Goal: Information Seeking & Learning: Learn about a topic

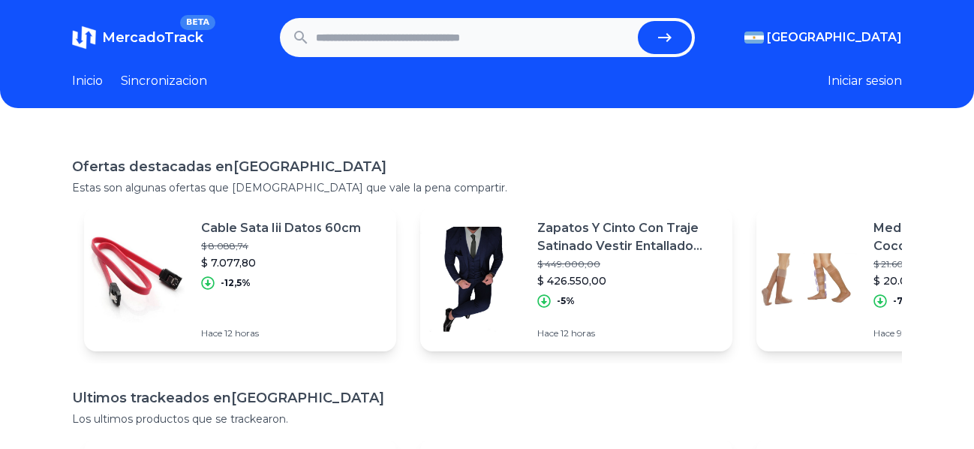
click at [372, 46] on input "text" at bounding box center [474, 37] width 316 height 33
type input "********"
click at [674, 42] on icon "submit" at bounding box center [665, 38] width 18 height 18
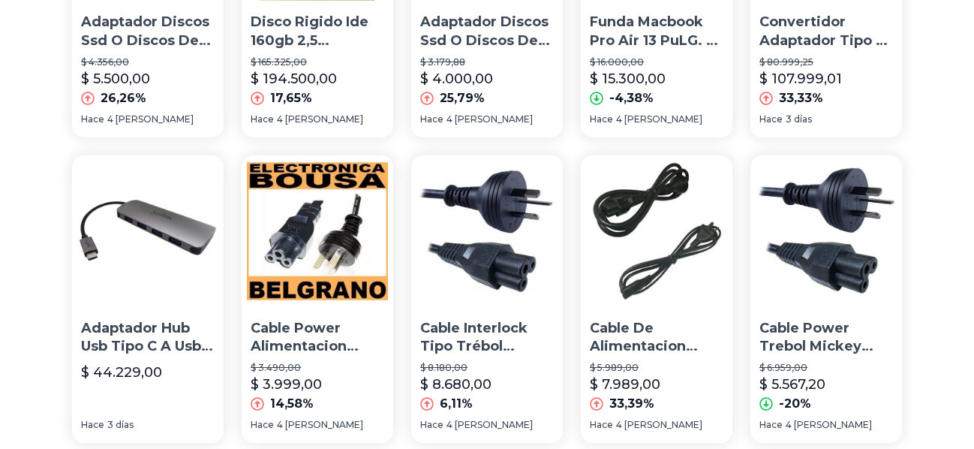
scroll to position [1158, 0]
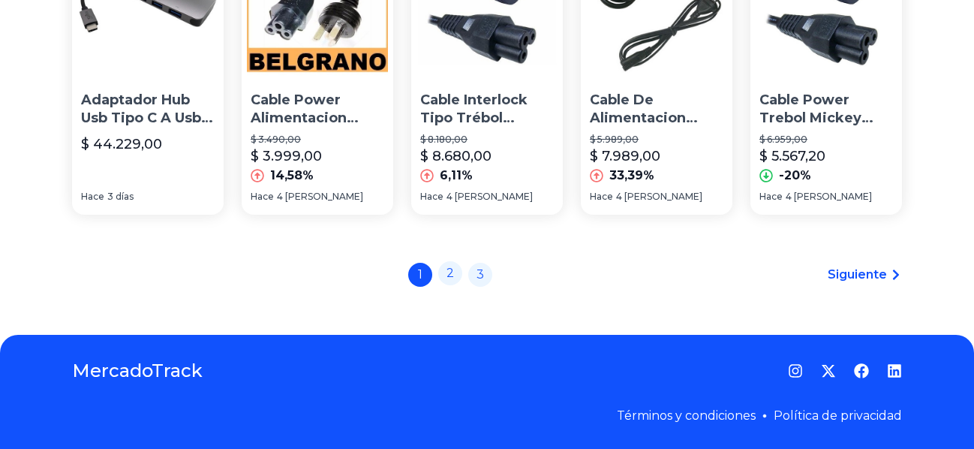
click at [456, 282] on link "2" at bounding box center [450, 273] width 24 height 24
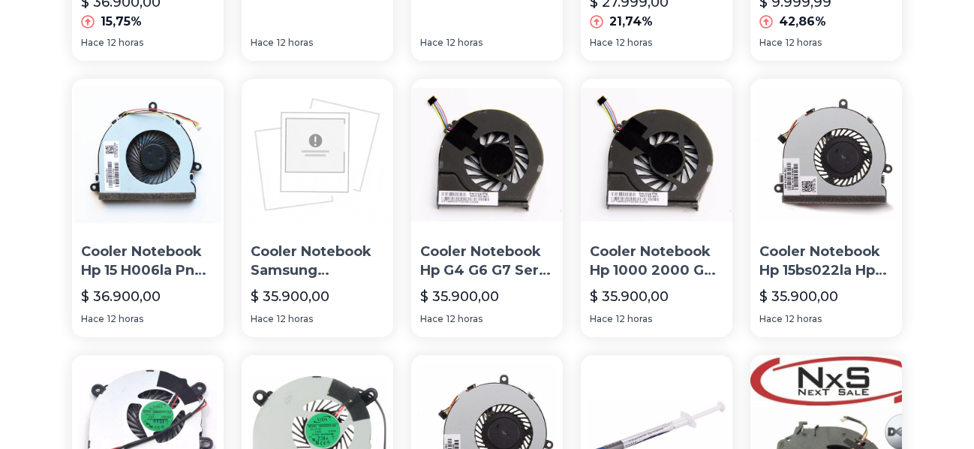
scroll to position [1072, 0]
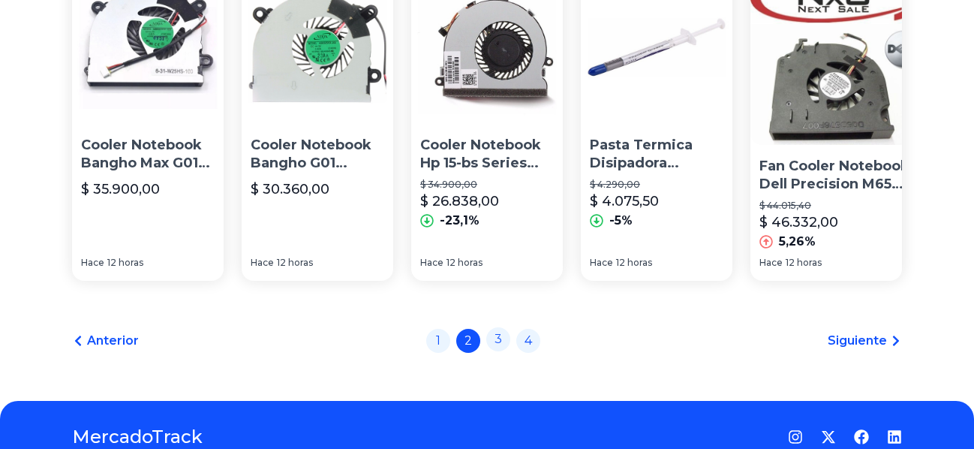
click at [505, 327] on link "3" at bounding box center [498, 339] width 24 height 24
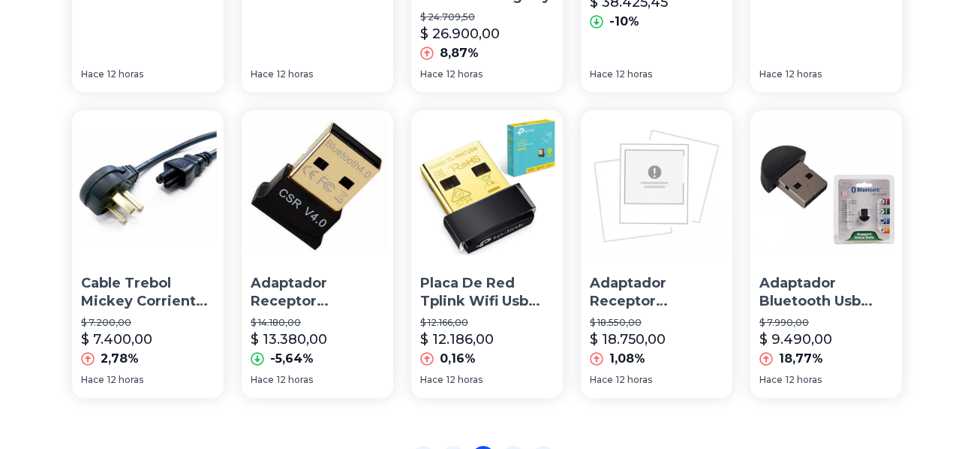
scroll to position [1158, 0]
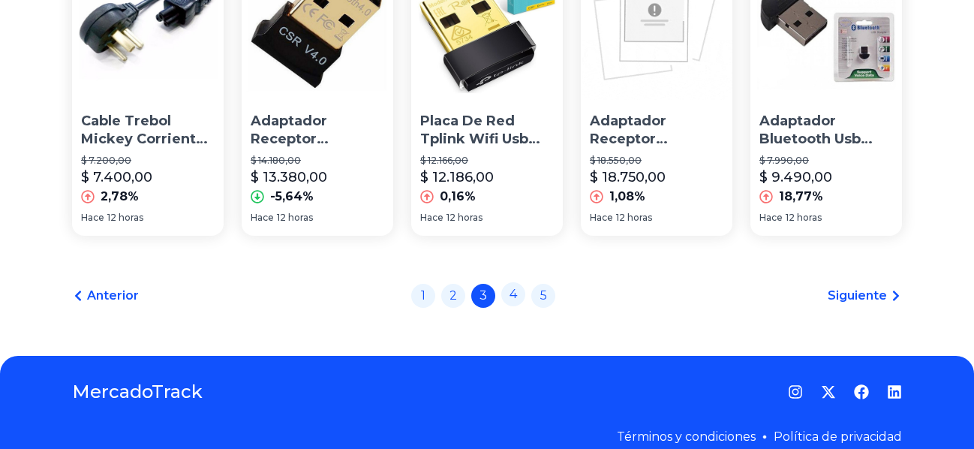
click at [524, 282] on link "4" at bounding box center [514, 294] width 24 height 24
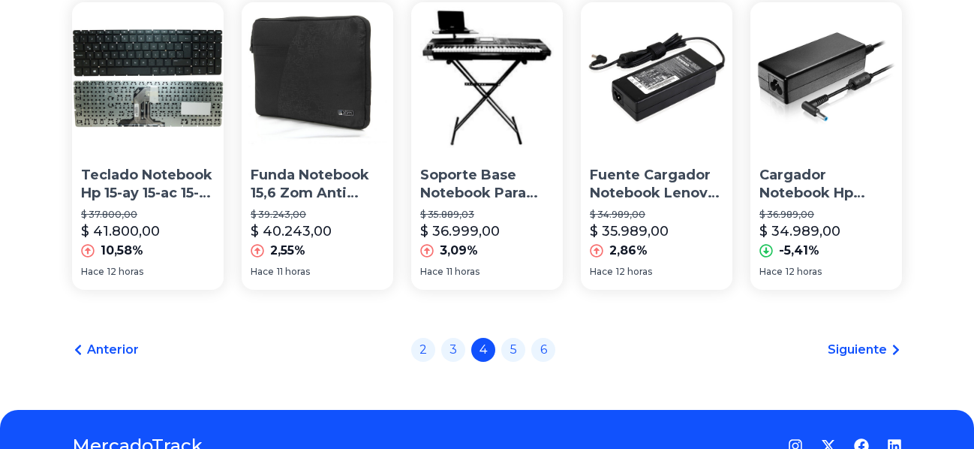
scroll to position [1149, 0]
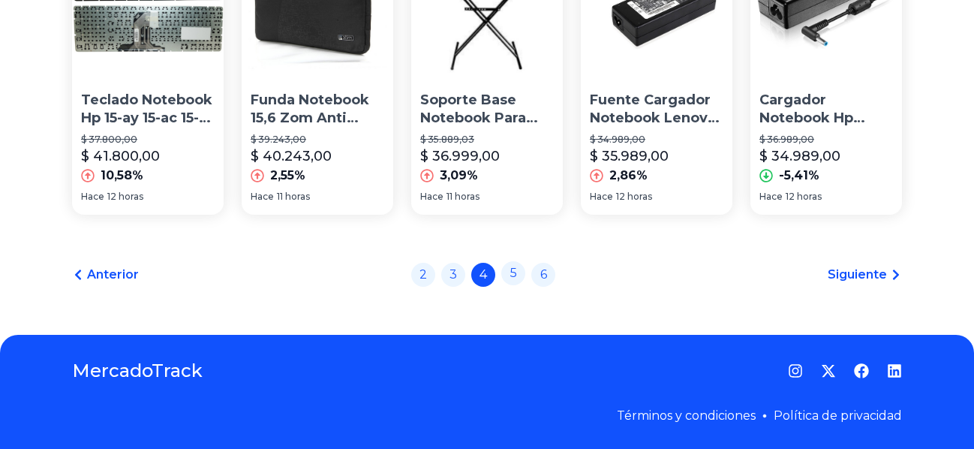
click at [524, 285] on link "5" at bounding box center [514, 273] width 24 height 24
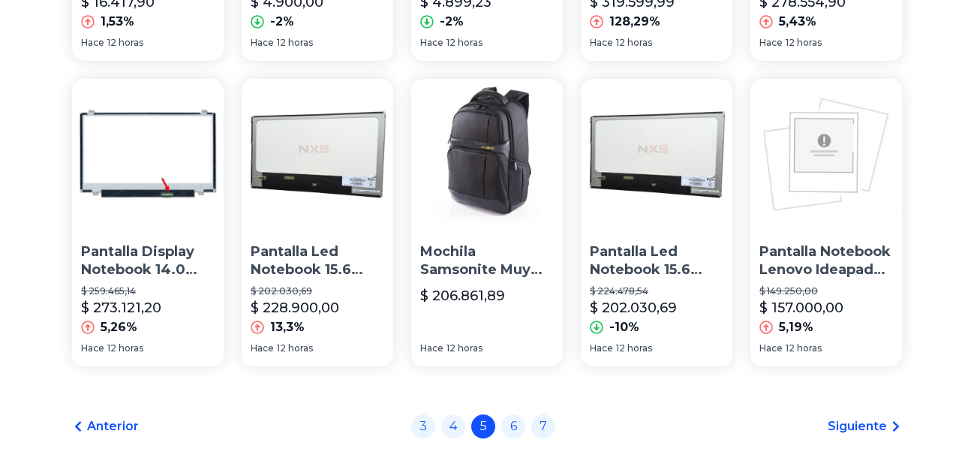
scroll to position [1149, 0]
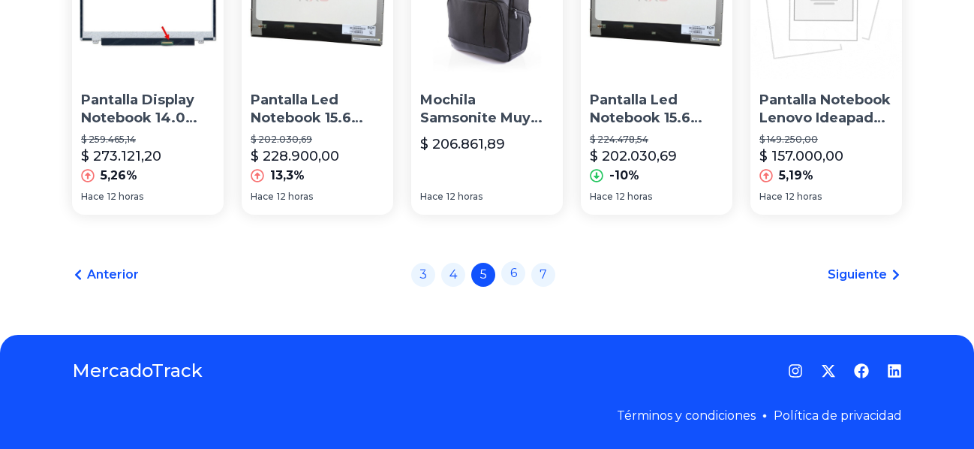
click at [524, 285] on link "6" at bounding box center [514, 273] width 24 height 24
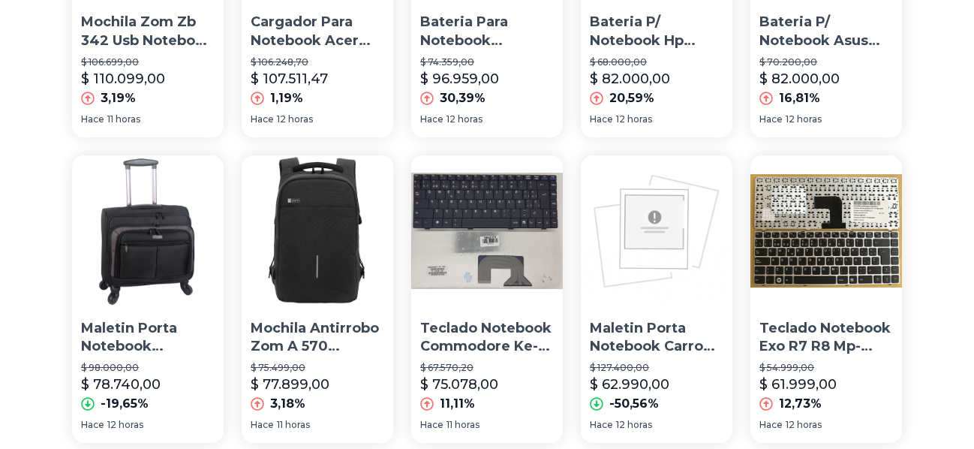
scroll to position [1158, 0]
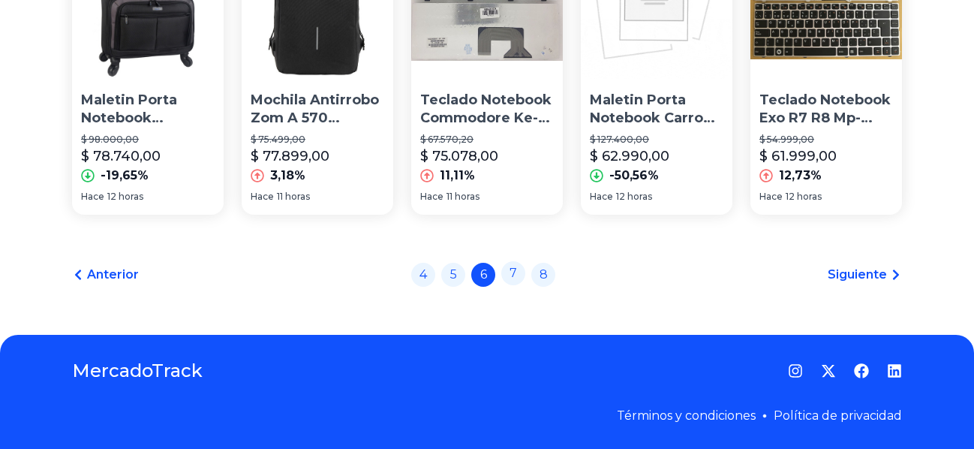
click at [523, 278] on link "7" at bounding box center [514, 273] width 24 height 24
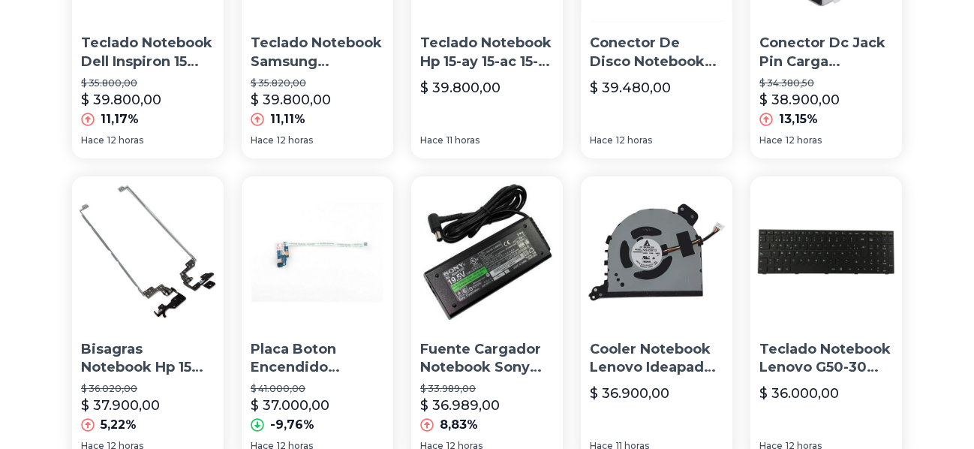
scroll to position [1158, 0]
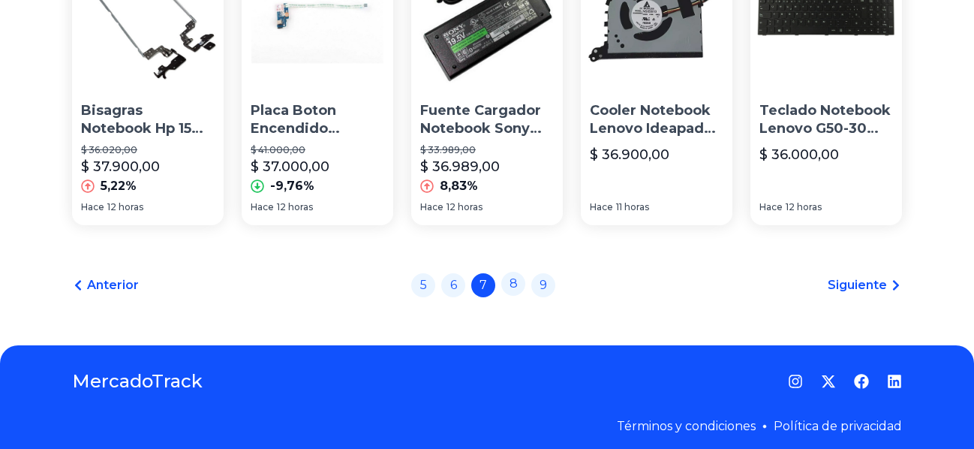
click at [522, 276] on link "8" at bounding box center [514, 284] width 24 height 24
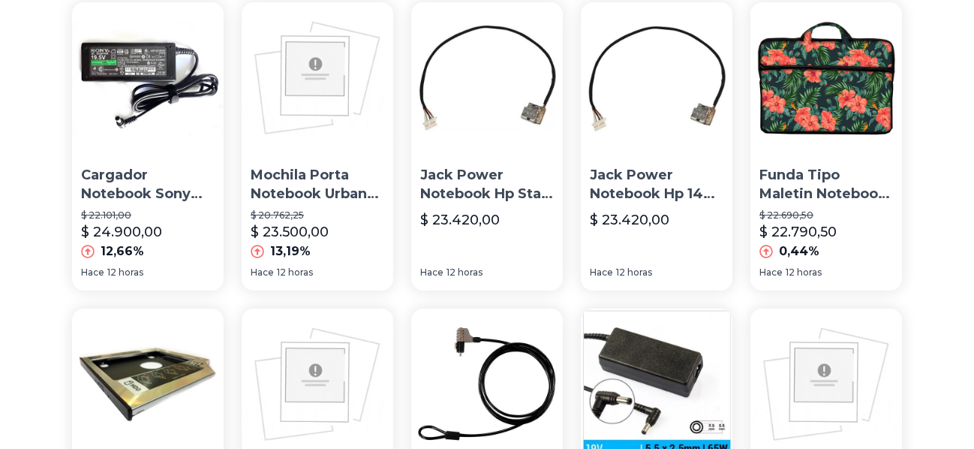
scroll to position [1149, 0]
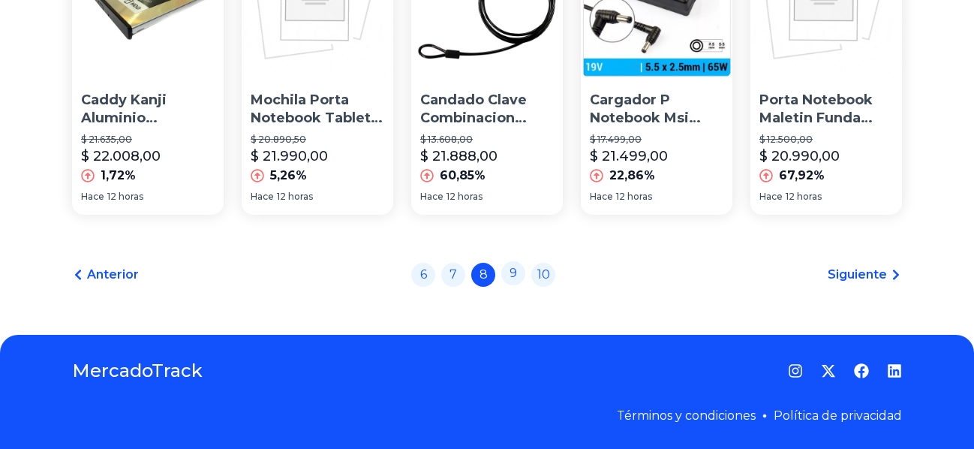
click at [520, 285] on link "9" at bounding box center [514, 273] width 24 height 24
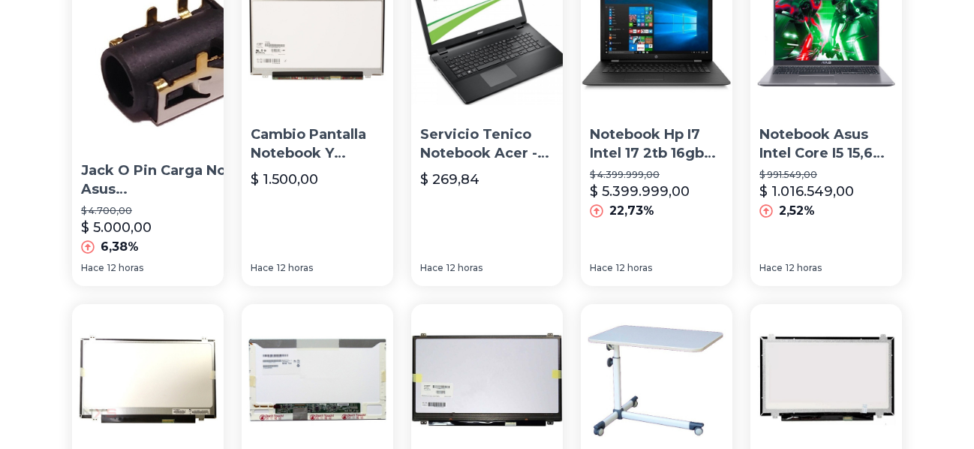
scroll to position [1072, 0]
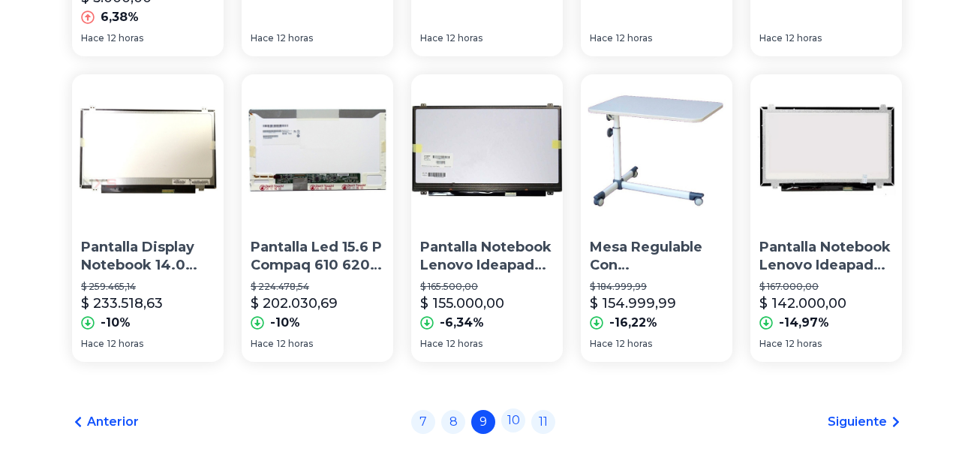
click at [521, 408] on link "10" at bounding box center [514, 420] width 24 height 24
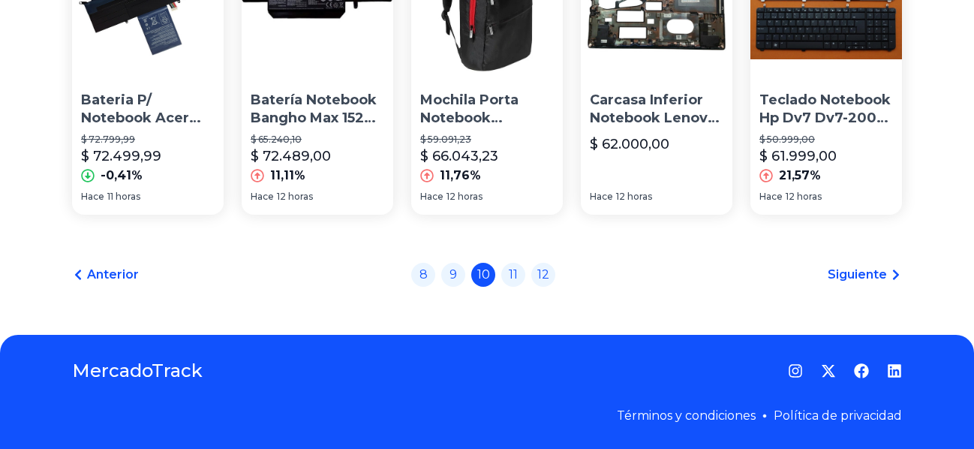
scroll to position [1158, 0]
click at [520, 279] on link "11" at bounding box center [514, 273] width 24 height 24
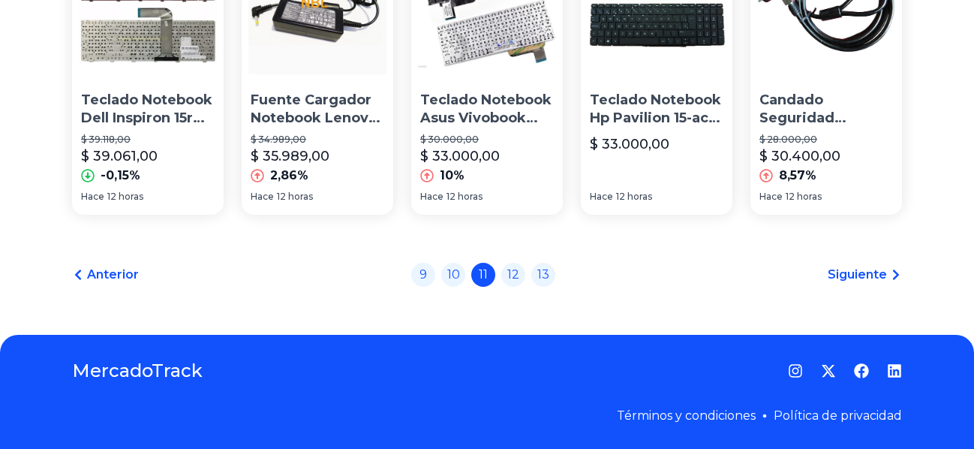
scroll to position [1158, 0]
click at [521, 279] on link "12" at bounding box center [514, 273] width 24 height 24
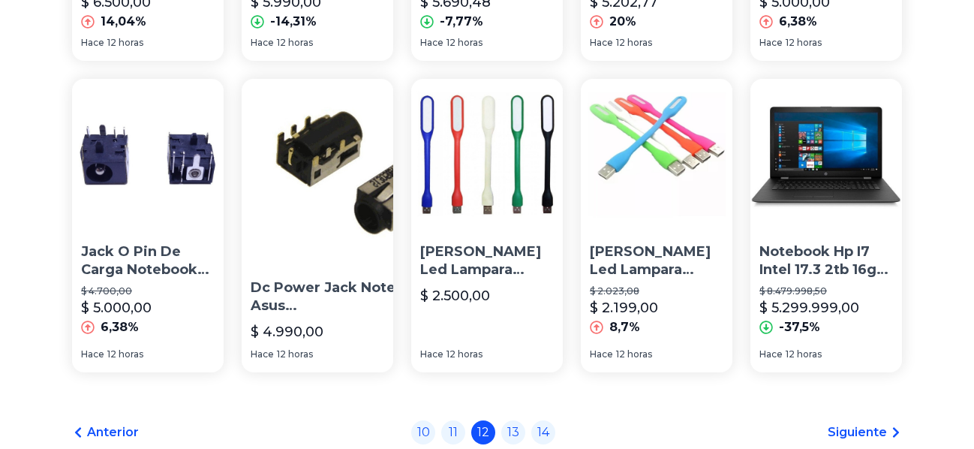
scroll to position [1072, 0]
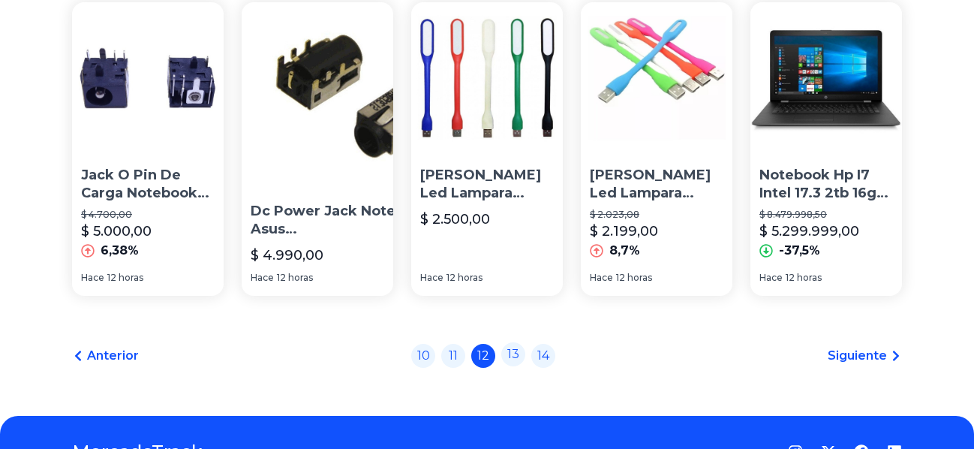
click at [516, 355] on link "13" at bounding box center [514, 354] width 24 height 24
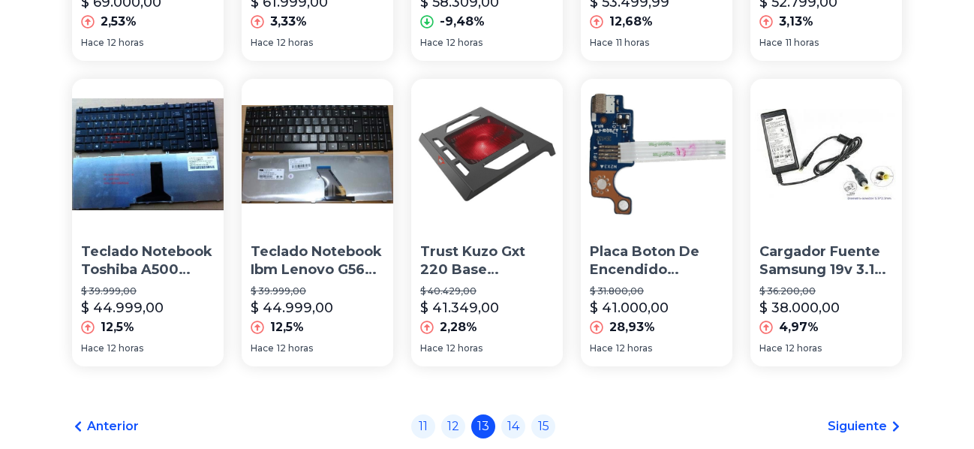
scroll to position [1158, 0]
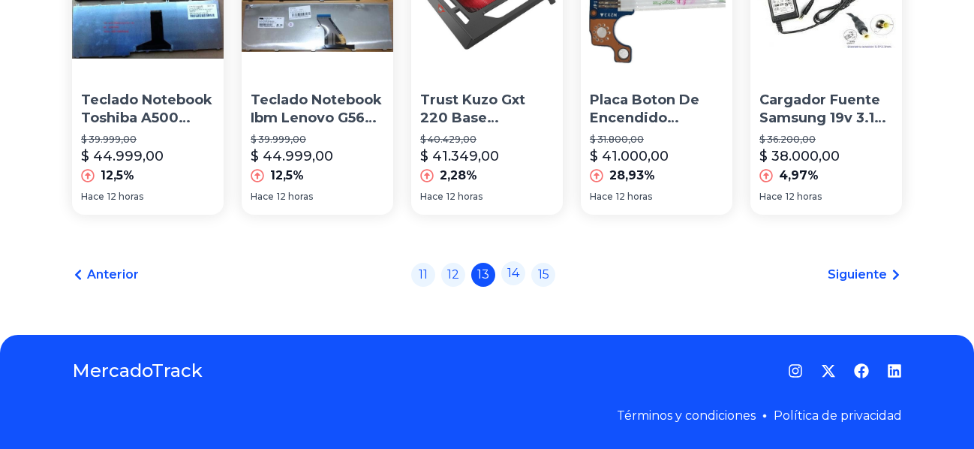
click at [520, 279] on link "14" at bounding box center [514, 273] width 24 height 24
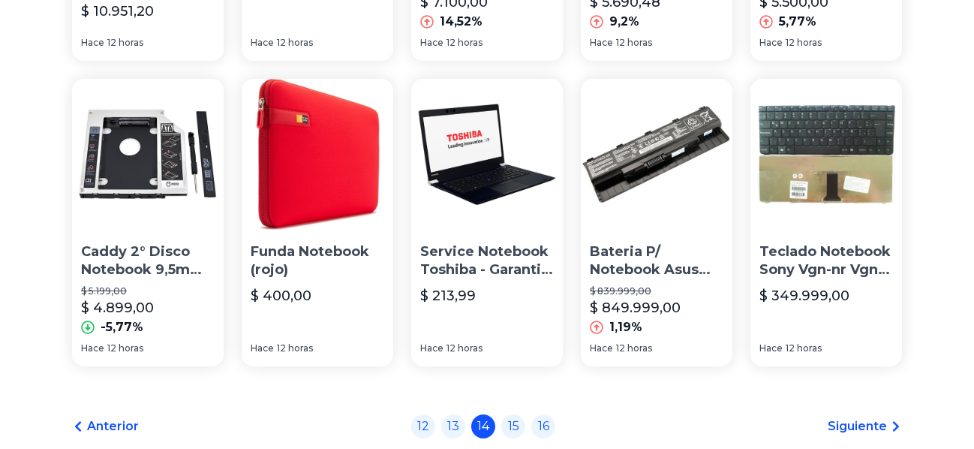
scroll to position [1158, 0]
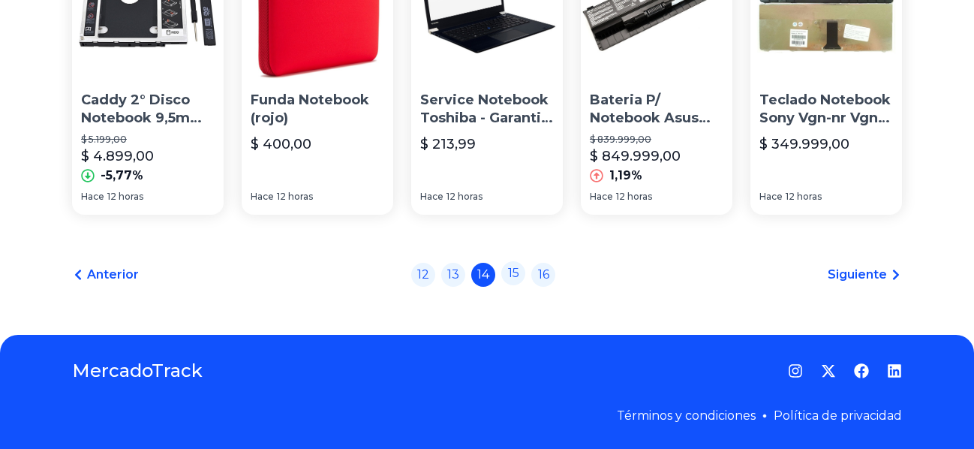
click at [523, 282] on link "15" at bounding box center [514, 273] width 24 height 24
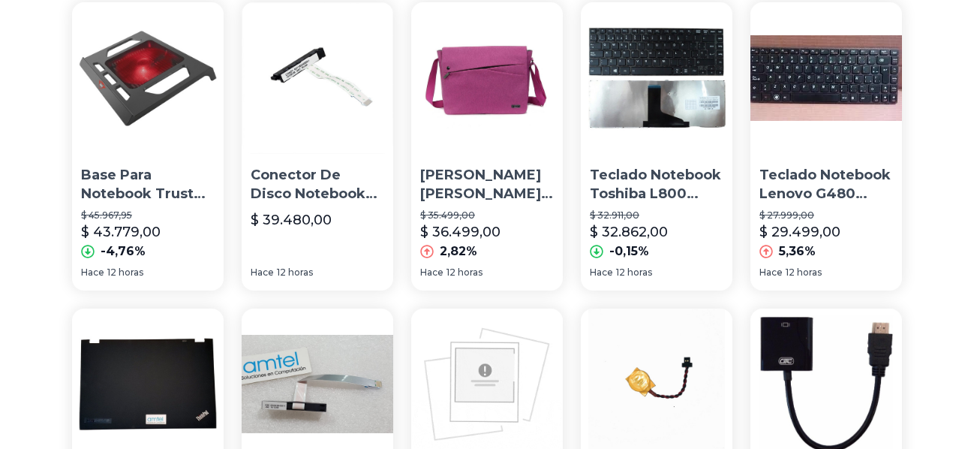
scroll to position [1072, 0]
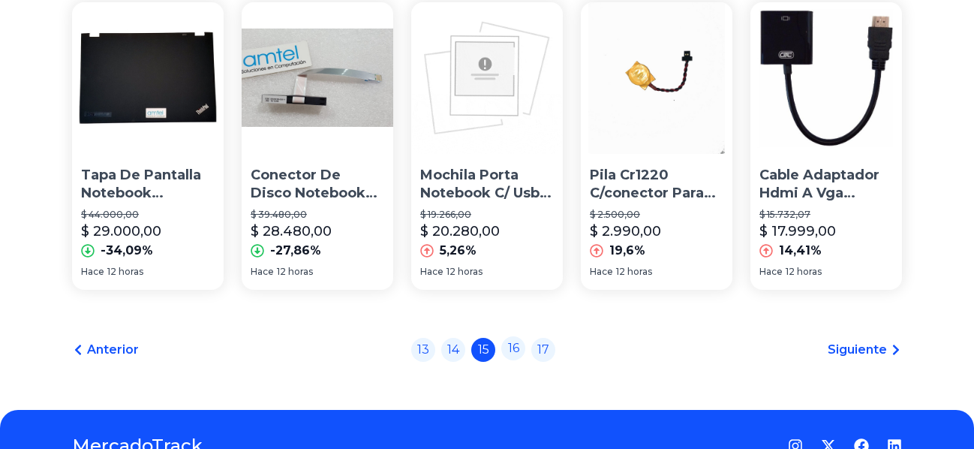
click at [521, 356] on link "16" at bounding box center [514, 348] width 24 height 24
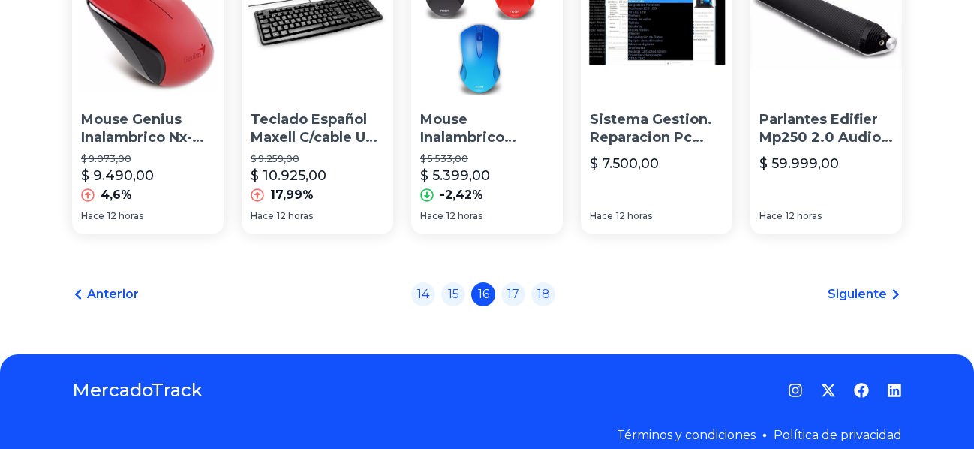
scroll to position [1158, 0]
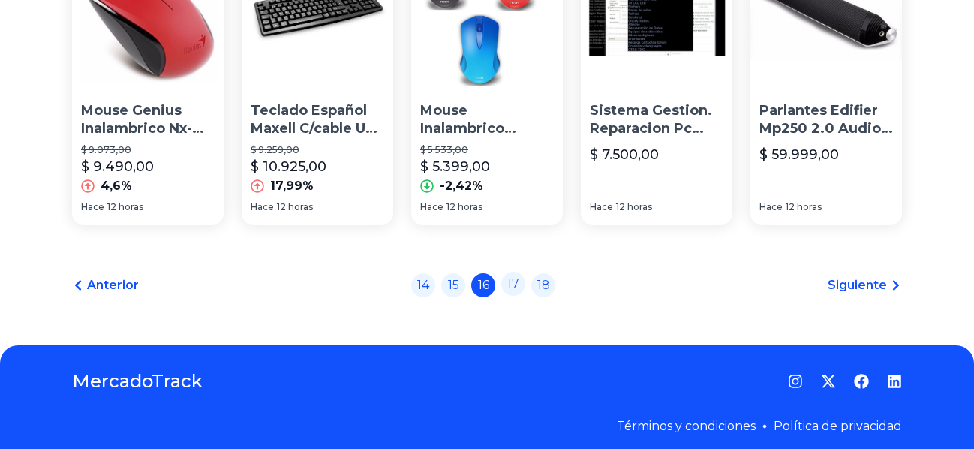
click at [517, 280] on link "17" at bounding box center [514, 284] width 24 height 24
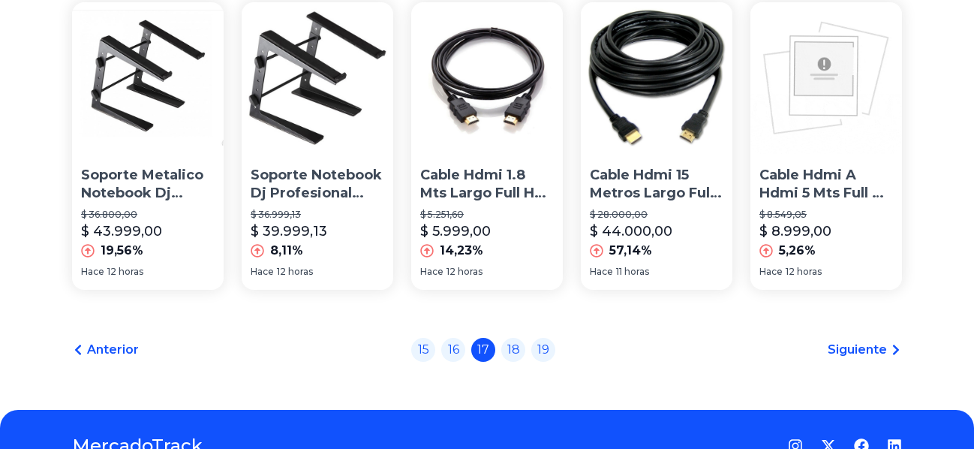
scroll to position [1149, 0]
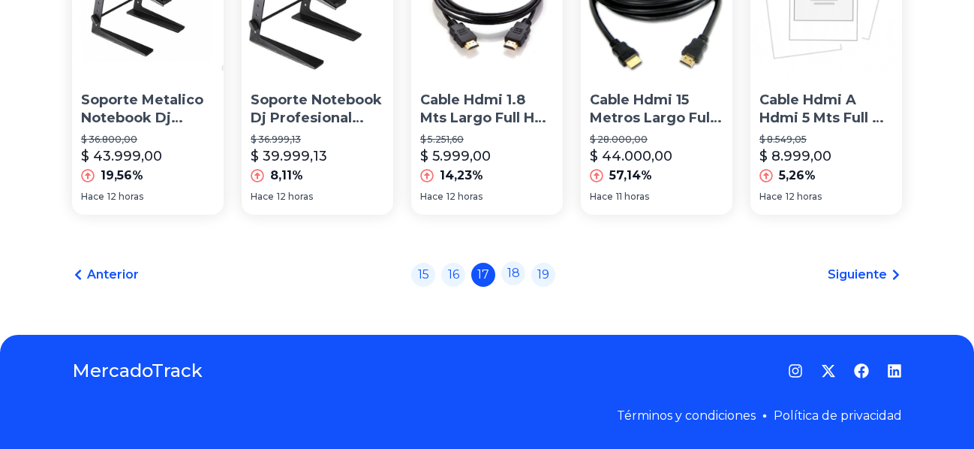
click at [520, 285] on link "18" at bounding box center [514, 273] width 24 height 24
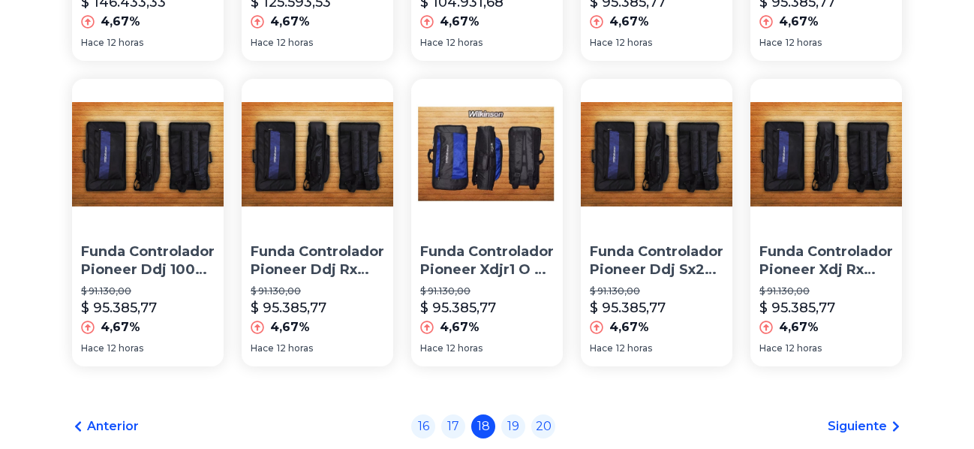
scroll to position [1072, 0]
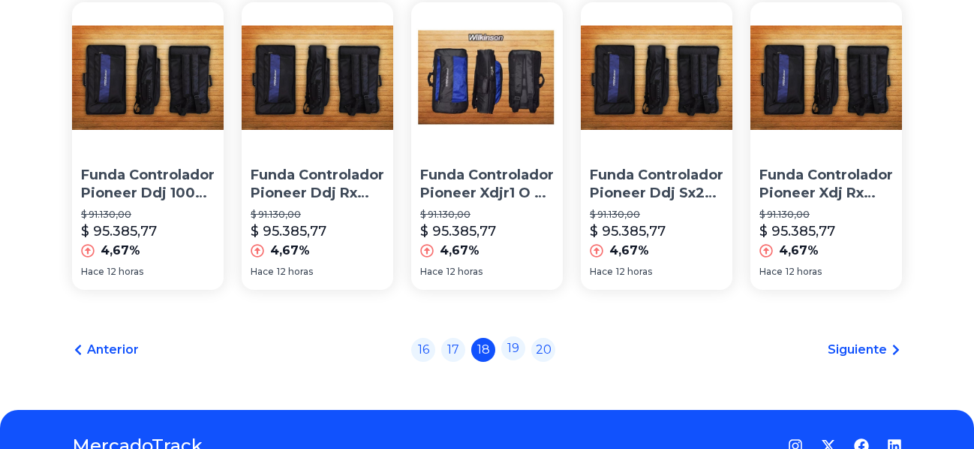
click at [520, 357] on link "19" at bounding box center [514, 348] width 24 height 24
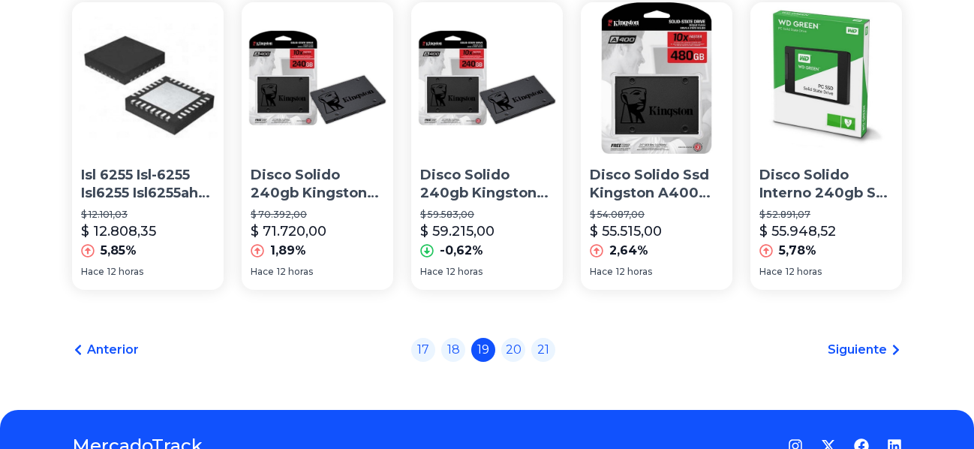
scroll to position [1149, 0]
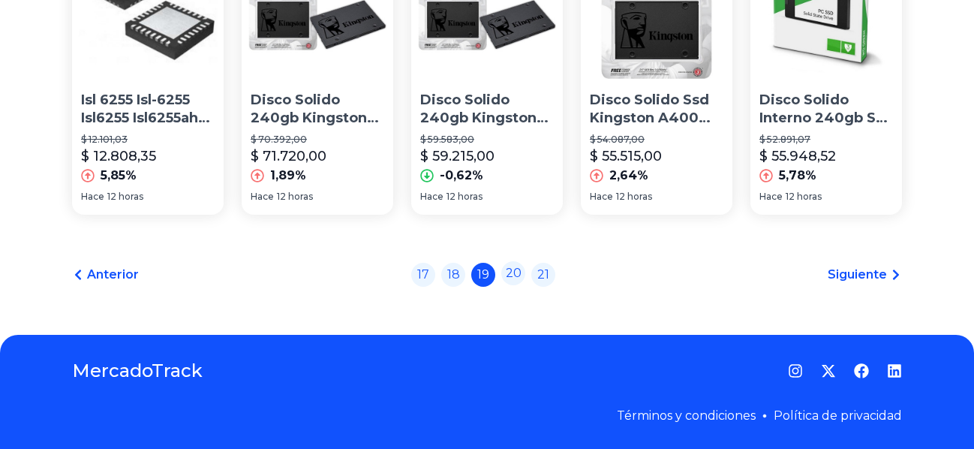
click at [517, 285] on link "20" at bounding box center [514, 273] width 24 height 24
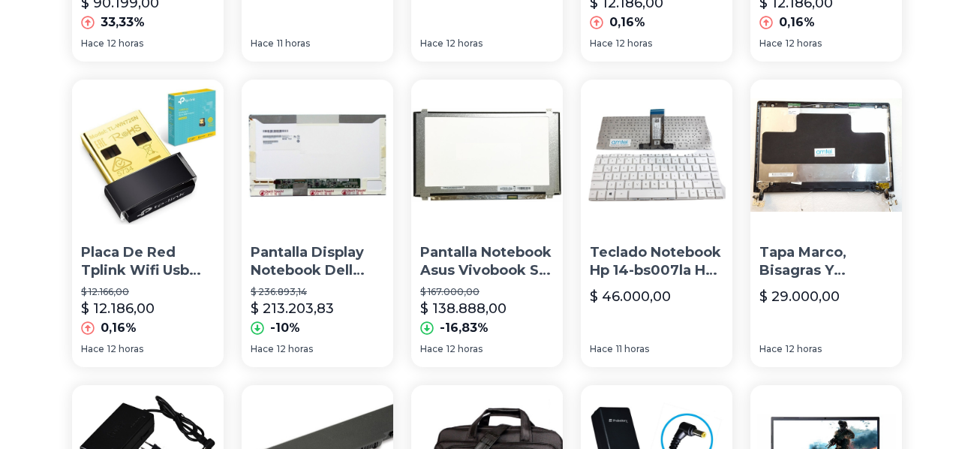
scroll to position [766, 0]
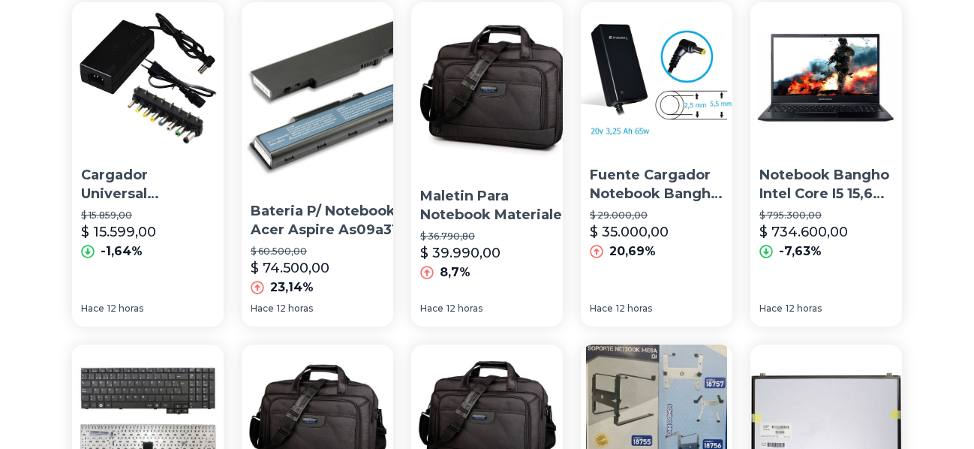
click at [830, 191] on p "Notebook Bangho Intel Core I5 15,6 Hd 8gb Ssd 240gb Gamer" at bounding box center [827, 185] width 134 height 38
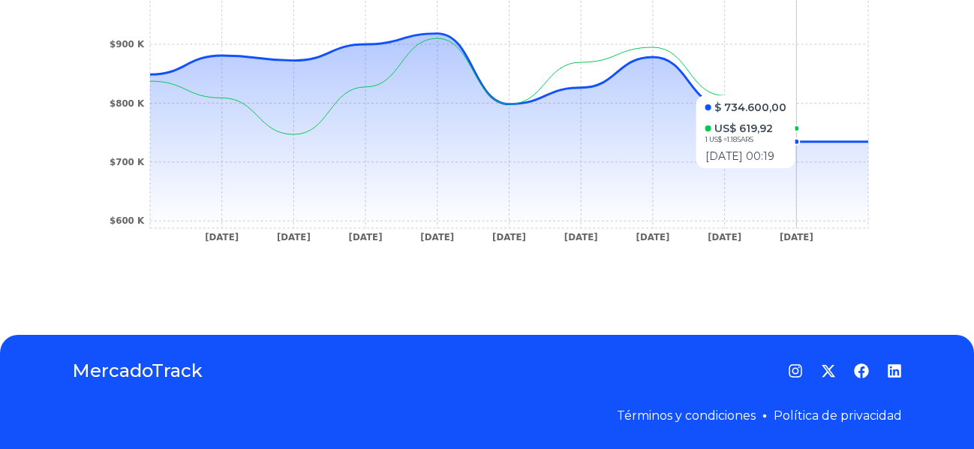
scroll to position [195, 0]
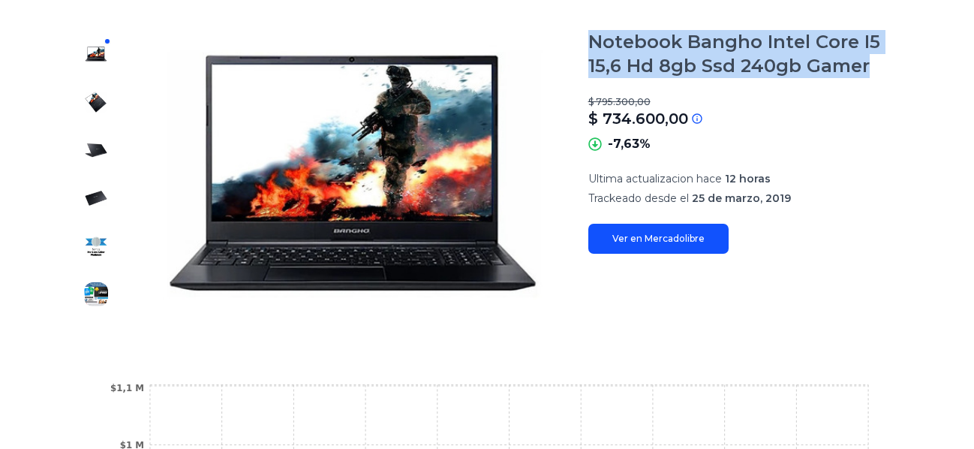
drag, startPoint x: 596, startPoint y: 41, endPoint x: 870, endPoint y: 66, distance: 275.1
click at [870, 66] on h1 "Notebook Bangho Intel Core I5 15,6 Hd 8gb Ssd 240gb Gamer" at bounding box center [746, 54] width 314 height 48
copy h1 "Notebook Bangho Intel Core I5 15,6 Hd 8gb Ssd 240gb Gamer"
